Goal: Complete application form

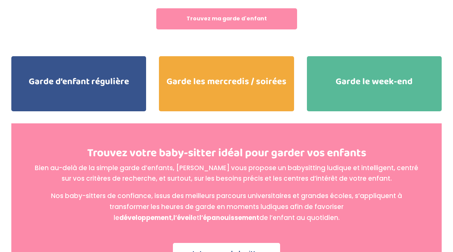
scroll to position [1736, 0]
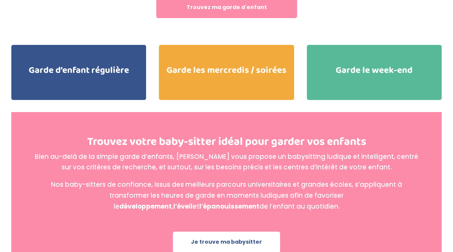
click at [380, 66] on h2 "Garde le week-end" at bounding box center [374, 72] width 135 height 13
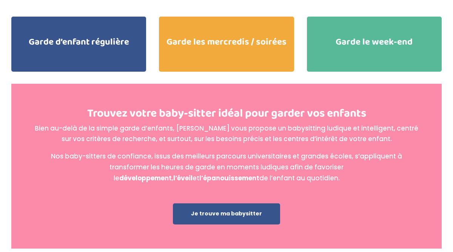
scroll to position [1765, 0]
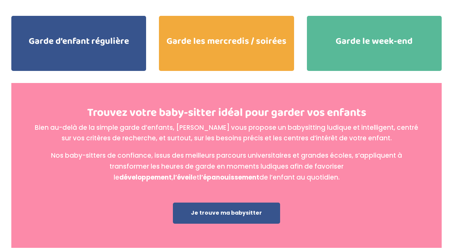
click at [245, 203] on link "Je trouve ma babysitter" at bounding box center [226, 213] width 107 height 21
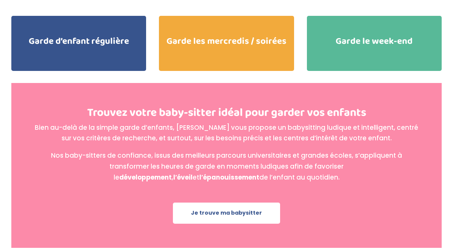
click at [348, 37] on h2 "Garde le week-end" at bounding box center [374, 43] width 135 height 13
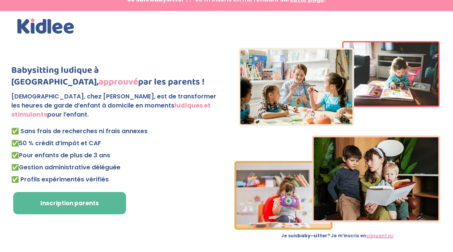
scroll to position [0, 0]
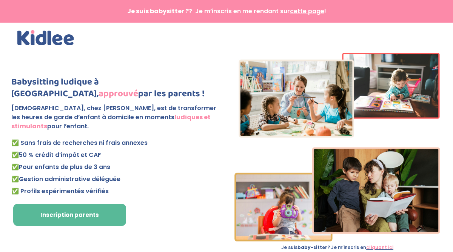
click at [165, 11] on strong "Je suis babysitter ?" at bounding box center [158, 11] width 62 height 9
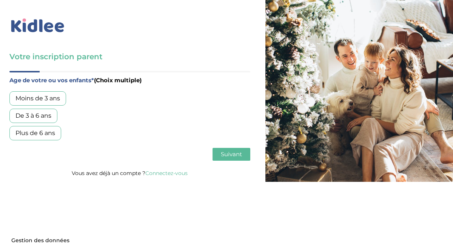
click at [268, 222] on body "× Mot de passe oublié ? Veuillez renseigner votre adresse email pour réinitiali…" at bounding box center [226, 126] width 453 height 252
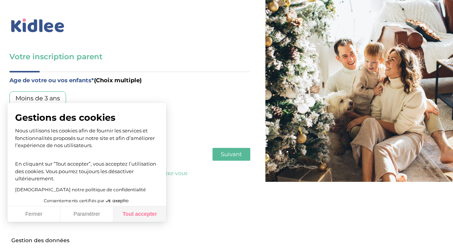
click at [146, 213] on button "Tout accepter" at bounding box center [139, 214] width 53 height 16
checkbox input "true"
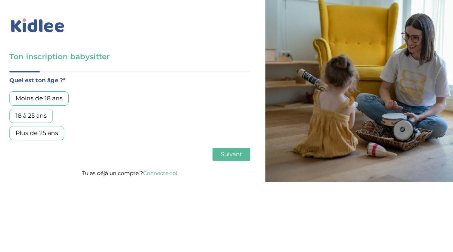
click at [40, 132] on div "Plus de 25 ans" at bounding box center [36, 133] width 55 height 14
click at [234, 154] on span "Suivant" at bounding box center [231, 154] width 21 height 7
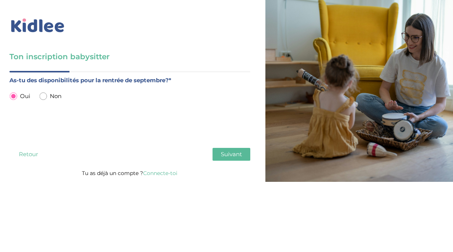
click at [239, 155] on span "Suivant" at bounding box center [231, 154] width 21 height 7
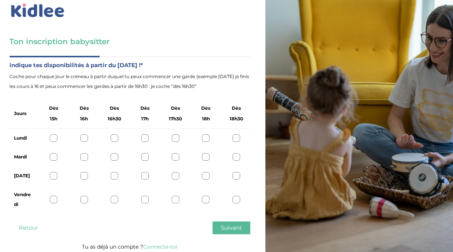
scroll to position [18, 0]
